Goal: Navigation & Orientation: Find specific page/section

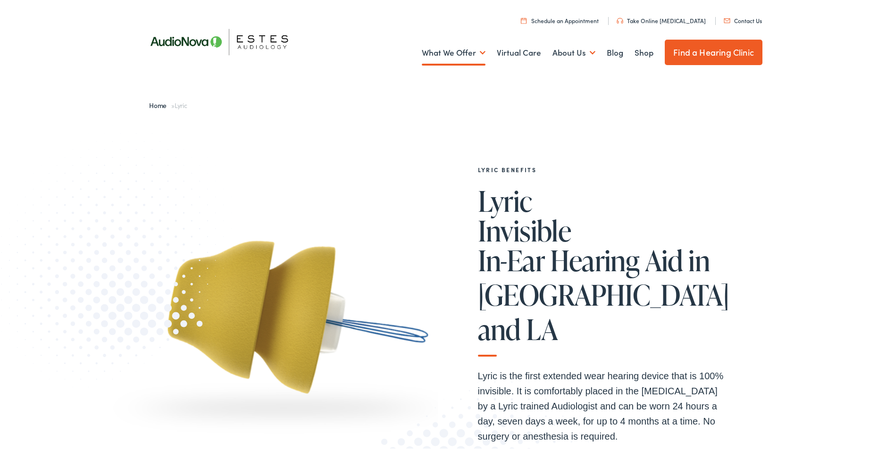
click at [203, 38] on img at bounding box center [225, 40] width 170 height 60
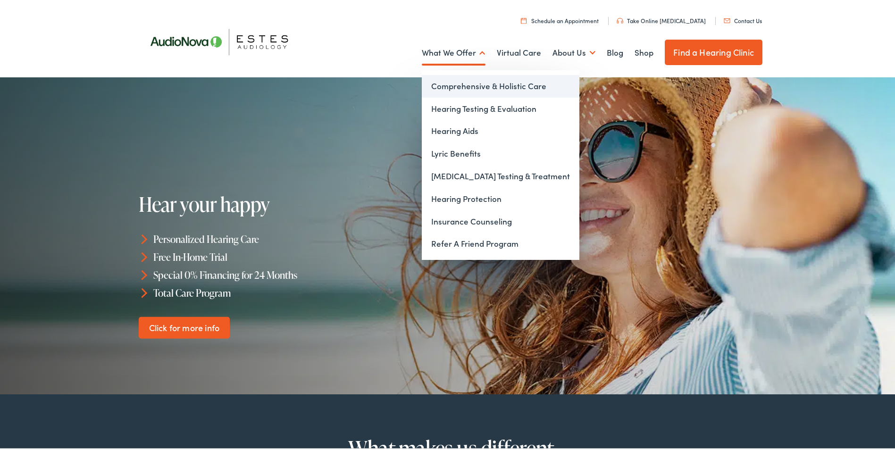
click at [461, 83] on link "Comprehensive & Holistic Care" at bounding box center [501, 84] width 158 height 23
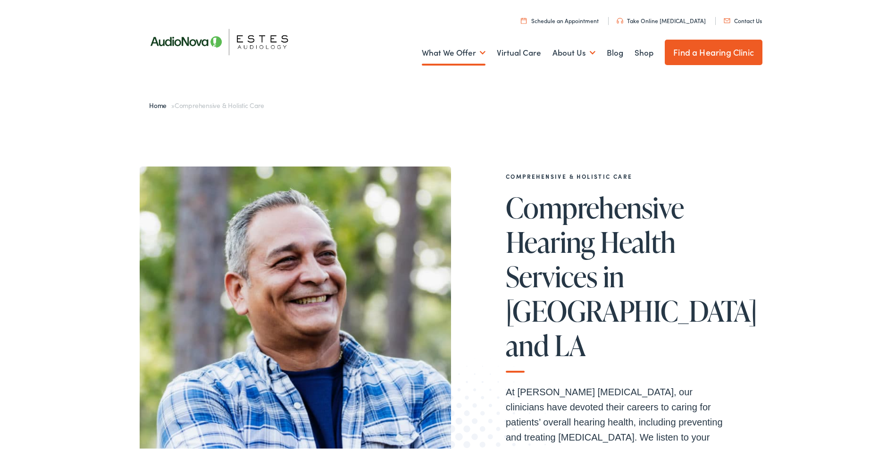
click at [191, 36] on img at bounding box center [225, 40] width 170 height 60
